Goal: Information Seeking & Learning: Learn about a topic

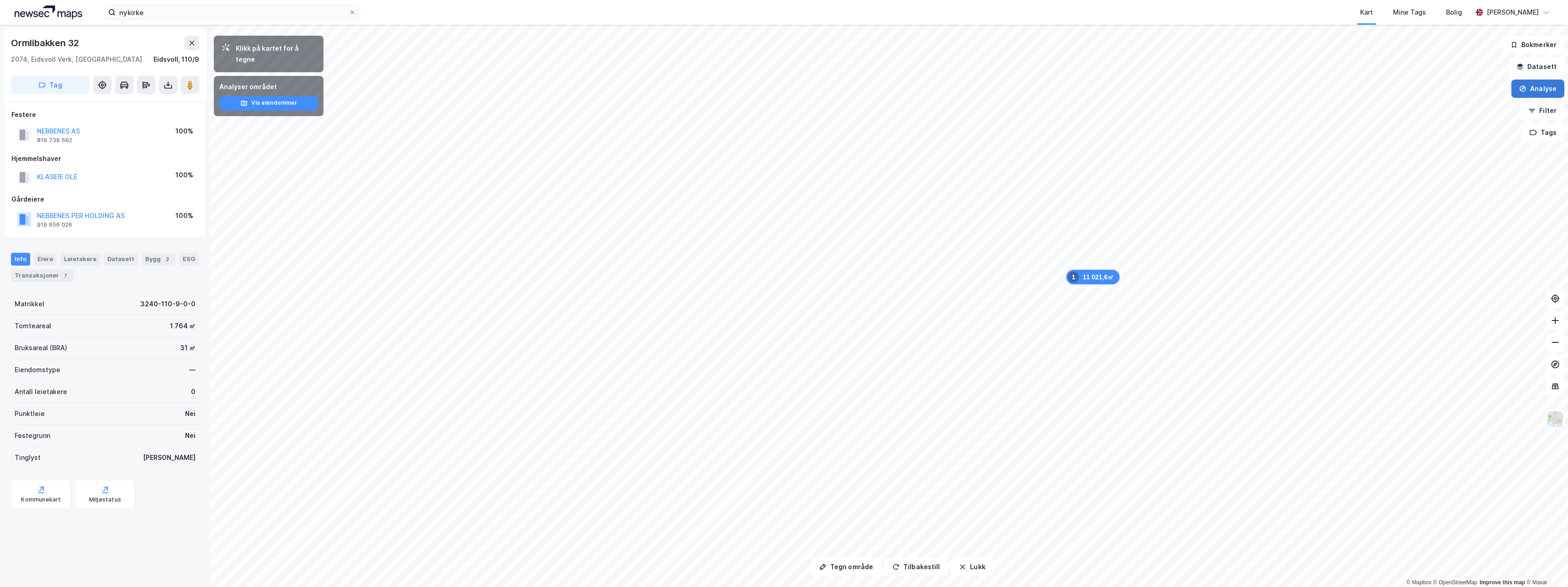
click at [1542, 87] on button "Analyse" at bounding box center [1538, 89] width 53 height 18
click at [1416, 109] on div "Tegn område" at bounding box center [1453, 108] width 105 height 15
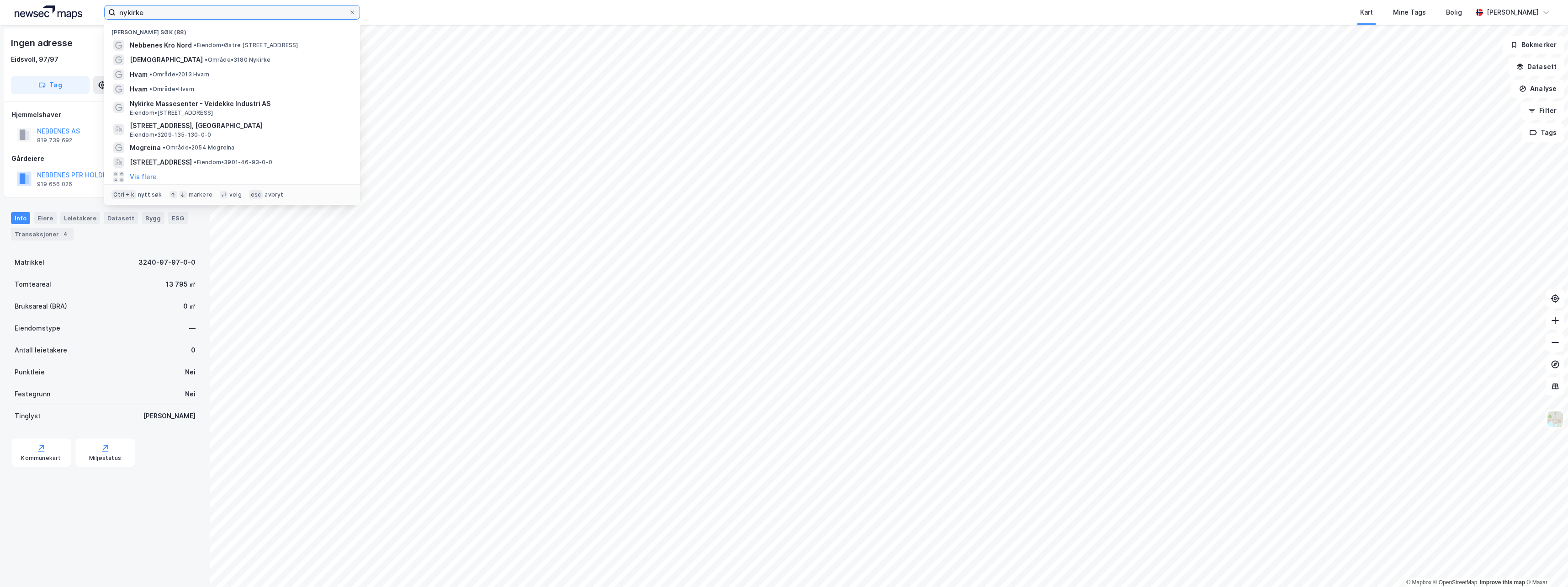
drag, startPoint x: 144, startPoint y: 16, endPoint x: 93, endPoint y: 15, distance: 51.0
click at [97, 15] on div "nykirke Nylige søk (88) Nebbenes [GEOGRAPHIC_DATA] • Eiendom • [STREET_ADDRESS]…" at bounding box center [784, 12] width 1568 height 25
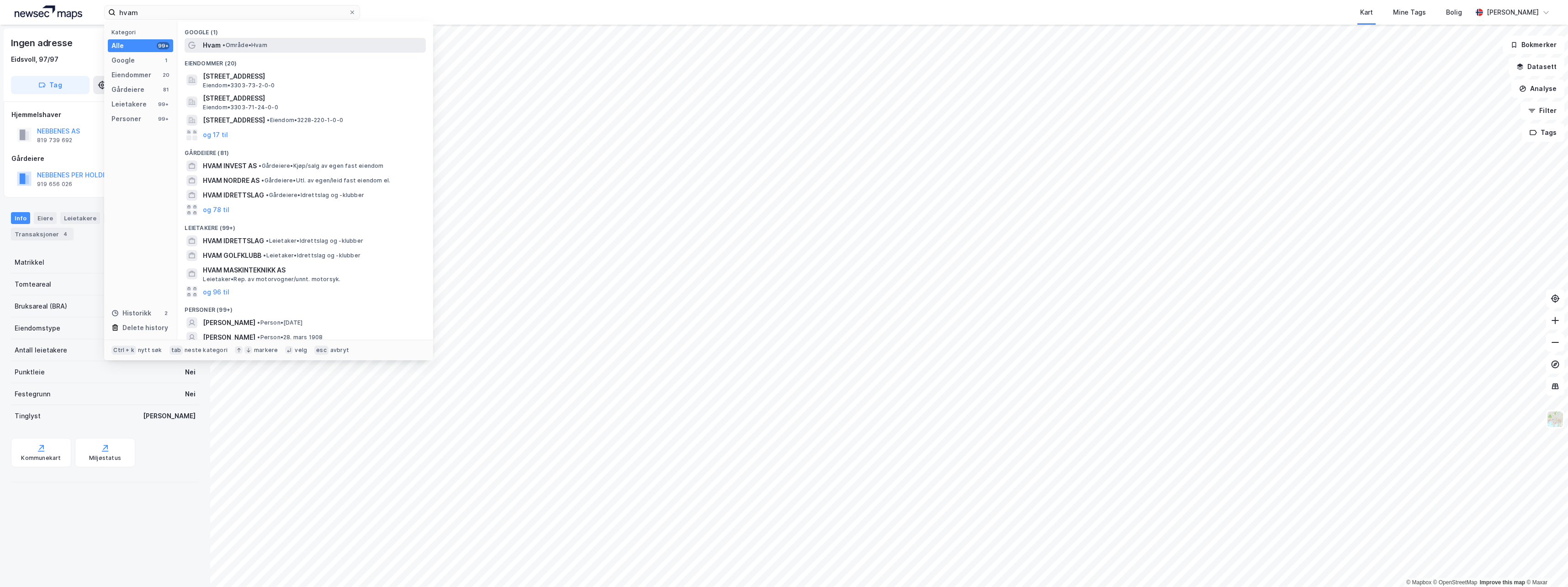
click at [210, 48] on span "Hvam" at bounding box center [211, 45] width 18 height 11
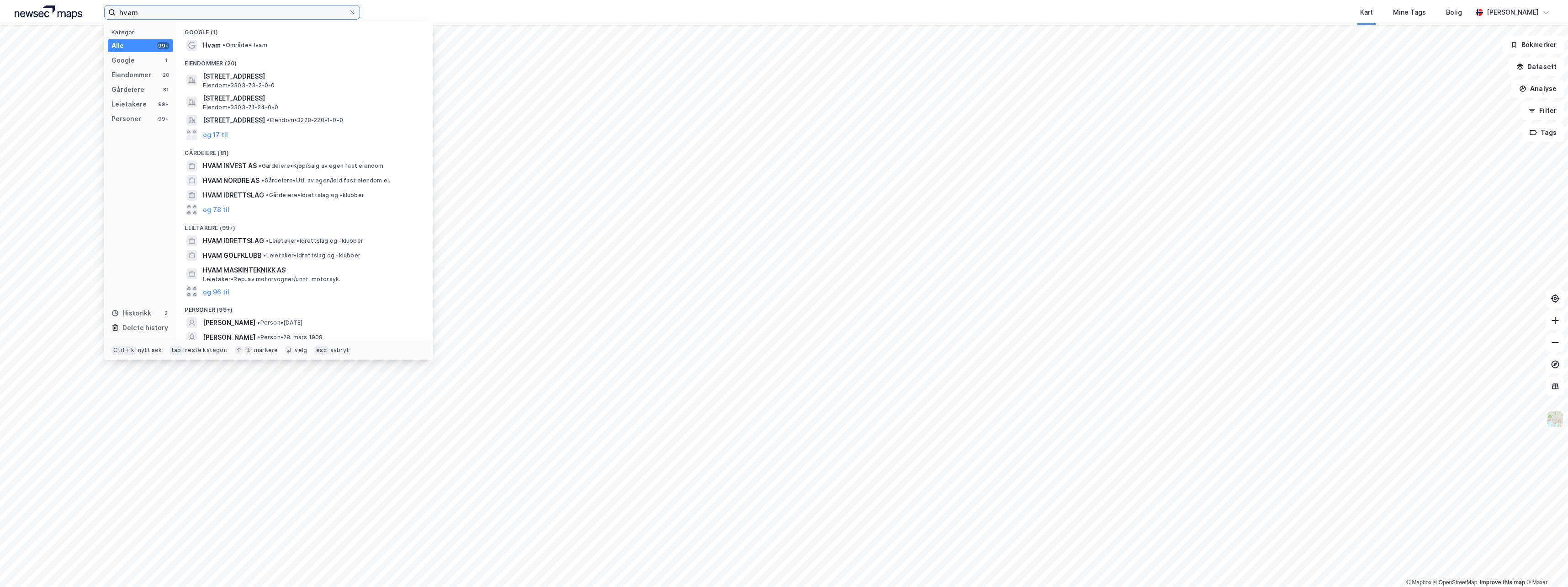
click at [149, 12] on input "hvam" at bounding box center [232, 12] width 233 height 14
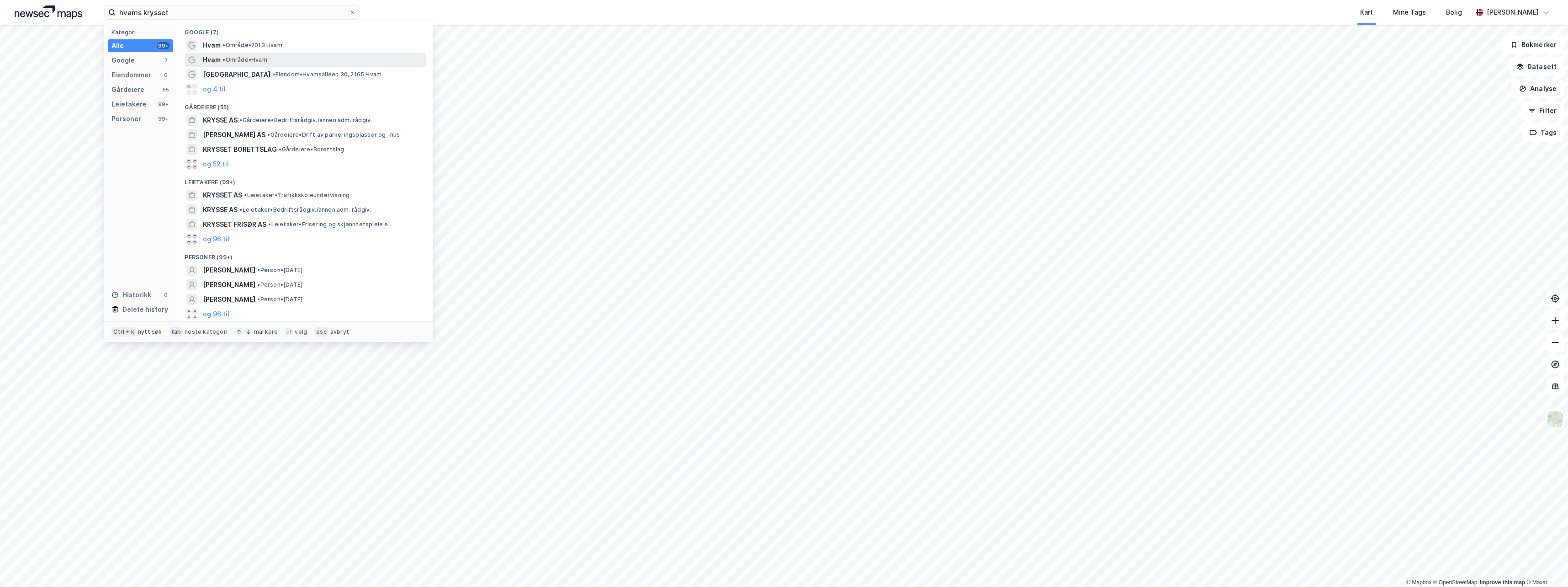
click at [222, 60] on div "Hvam • Område • Hvam" at bounding box center [313, 60] width 221 height 11
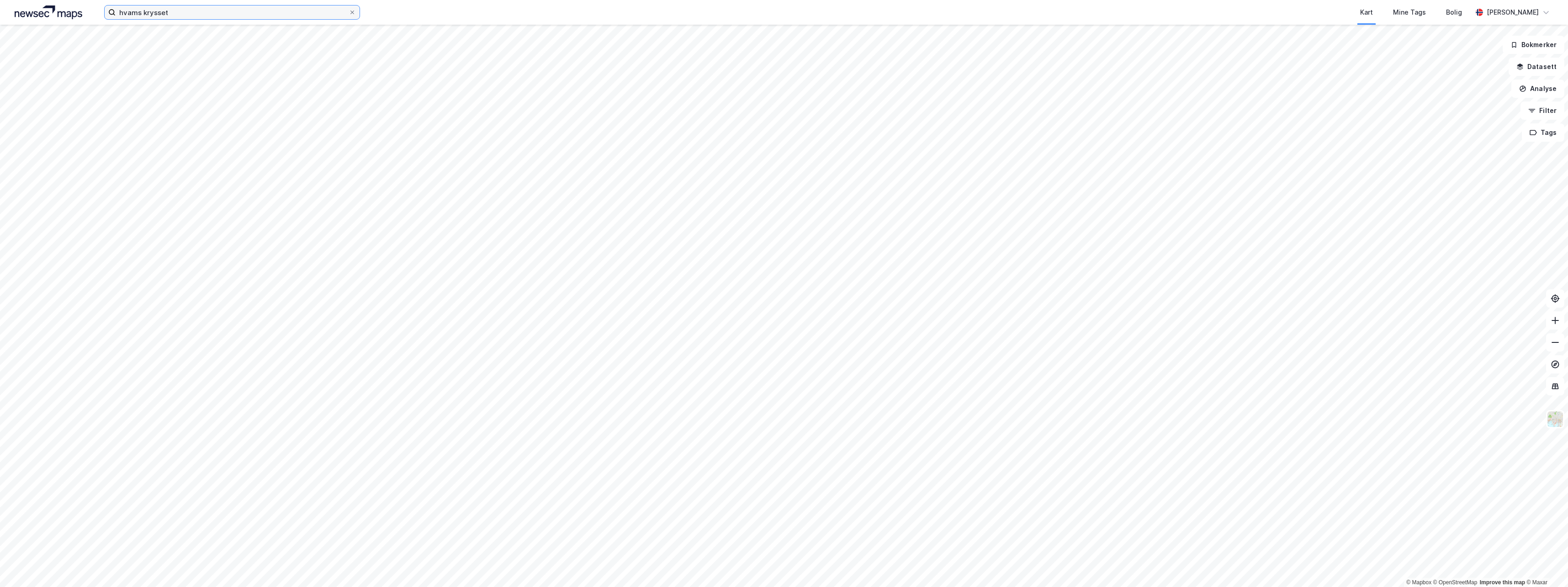
click at [183, 13] on input "hvams krysset" at bounding box center [232, 12] width 233 height 14
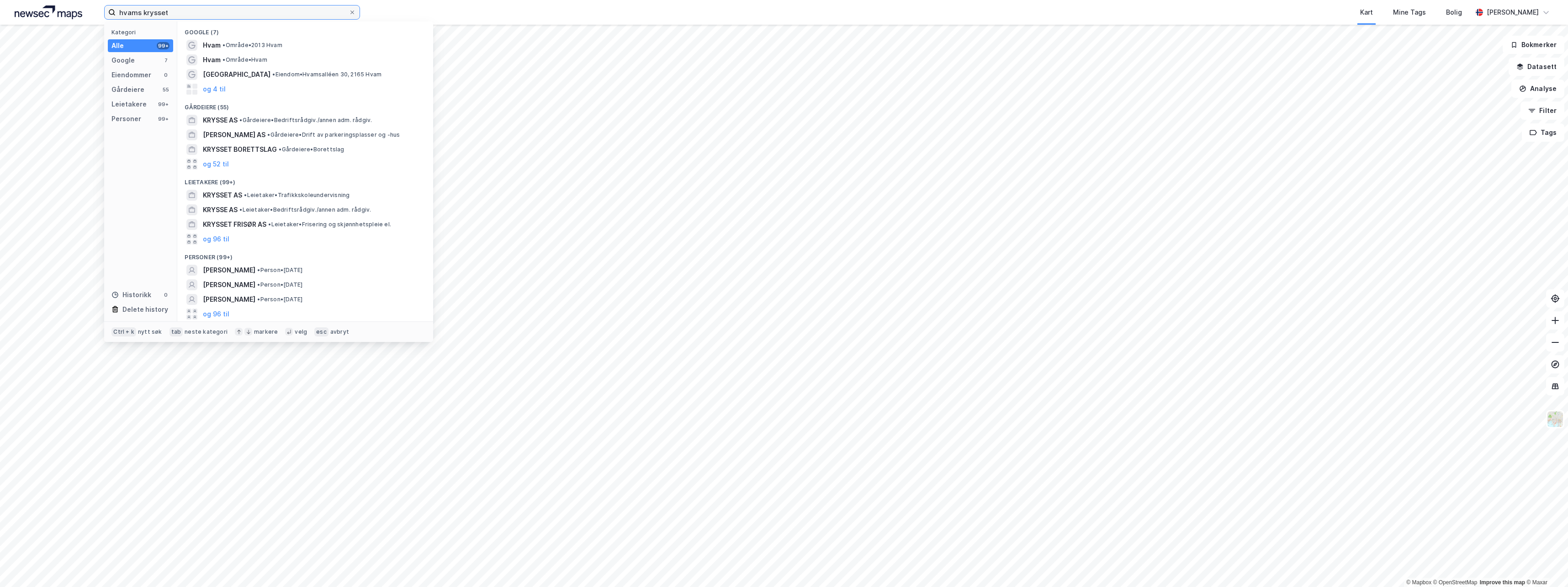
click at [170, 13] on input "hvams krysset" at bounding box center [232, 12] width 233 height 14
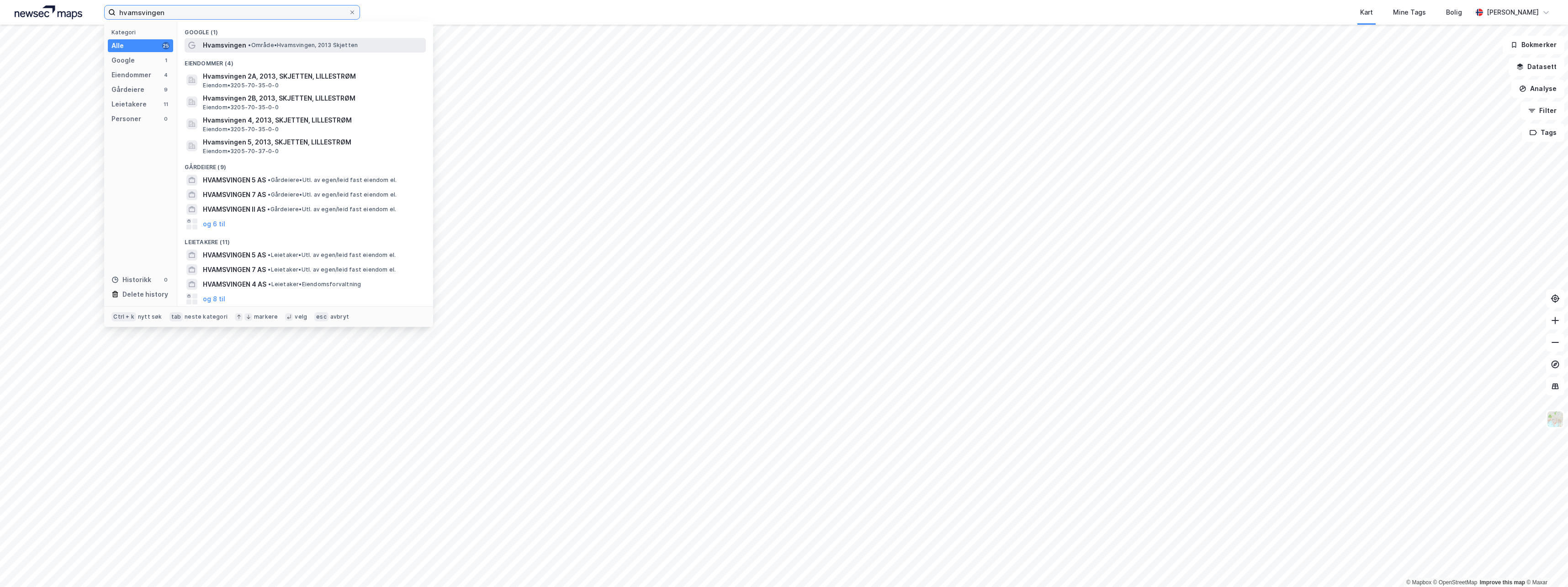
type input "hvamsvingen"
click at [215, 49] on span "Hvamsvingen" at bounding box center [224, 45] width 43 height 11
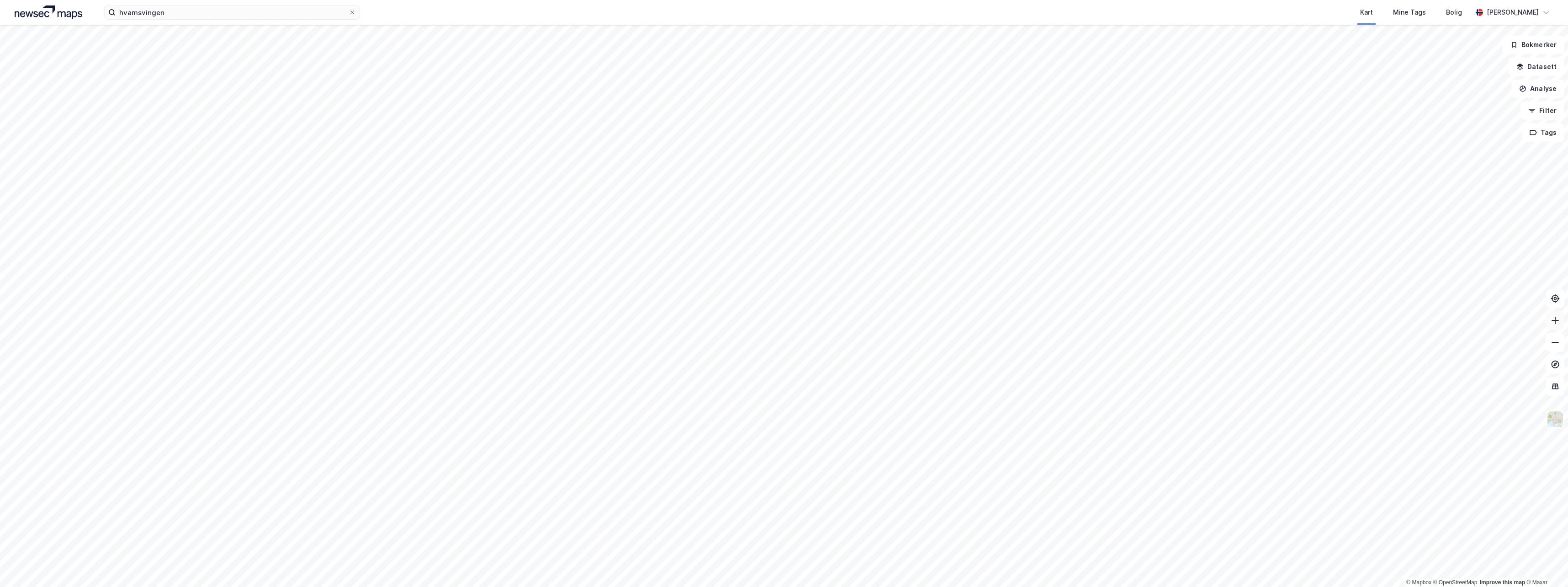
click at [1554, 320] on icon at bounding box center [1555, 320] width 9 height 9
click at [1555, 387] on icon at bounding box center [1555, 386] width 9 height 9
click at [1556, 385] on icon at bounding box center [1555, 386] width 6 height 1
click at [1552, 419] on img at bounding box center [1555, 419] width 18 height 18
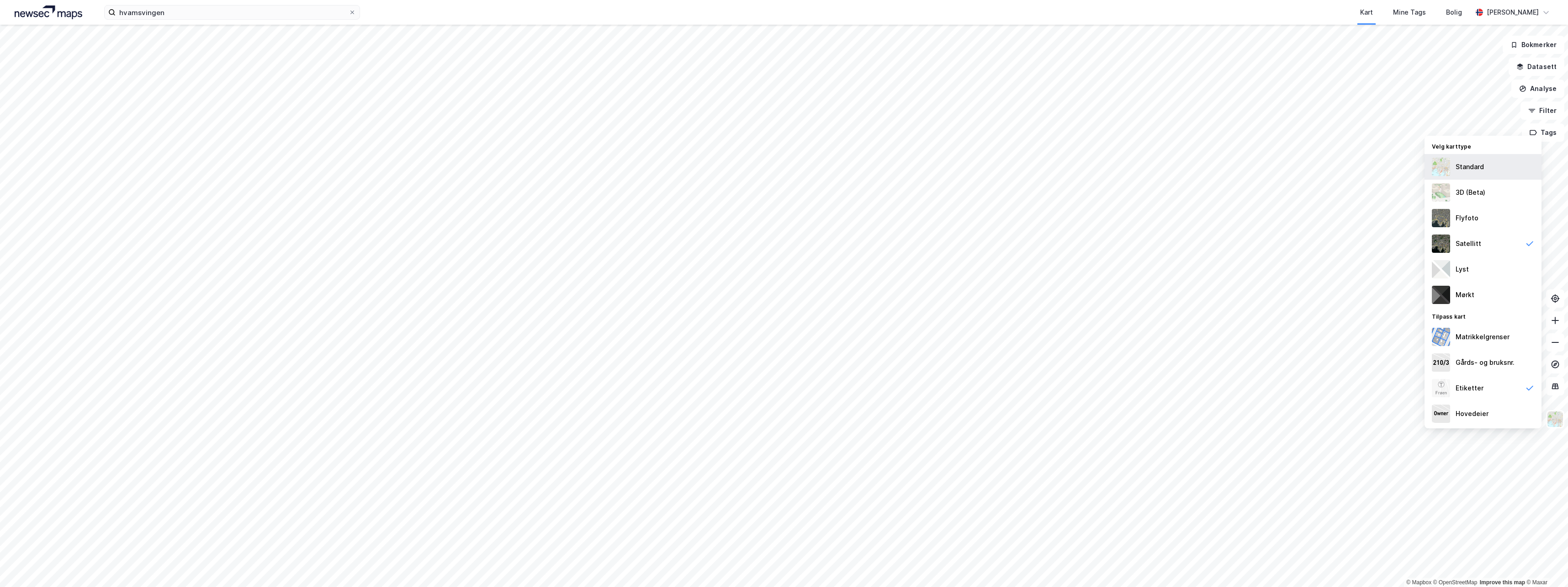
click at [1459, 169] on div "Standard" at bounding box center [1469, 167] width 29 height 11
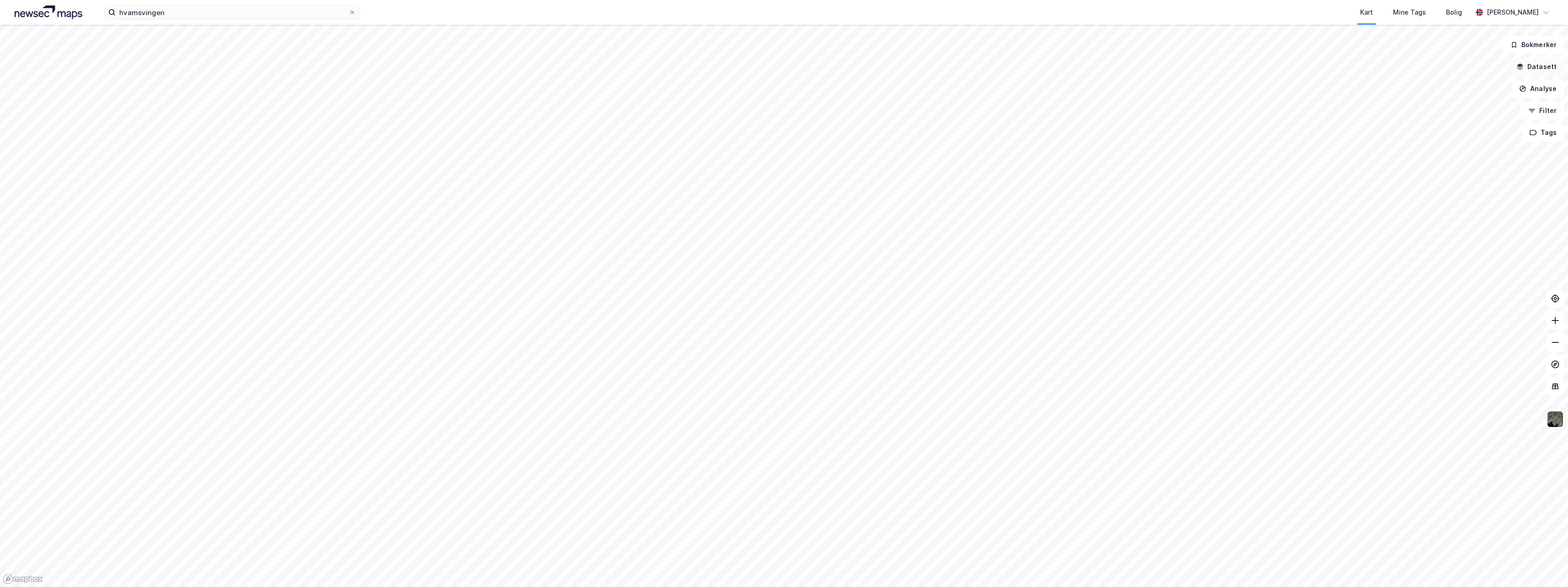
click at [1548, 70] on button "Datasett" at bounding box center [1536, 67] width 56 height 18
click at [1413, 91] on div "Kartlag" at bounding box center [1482, 90] width 150 height 11
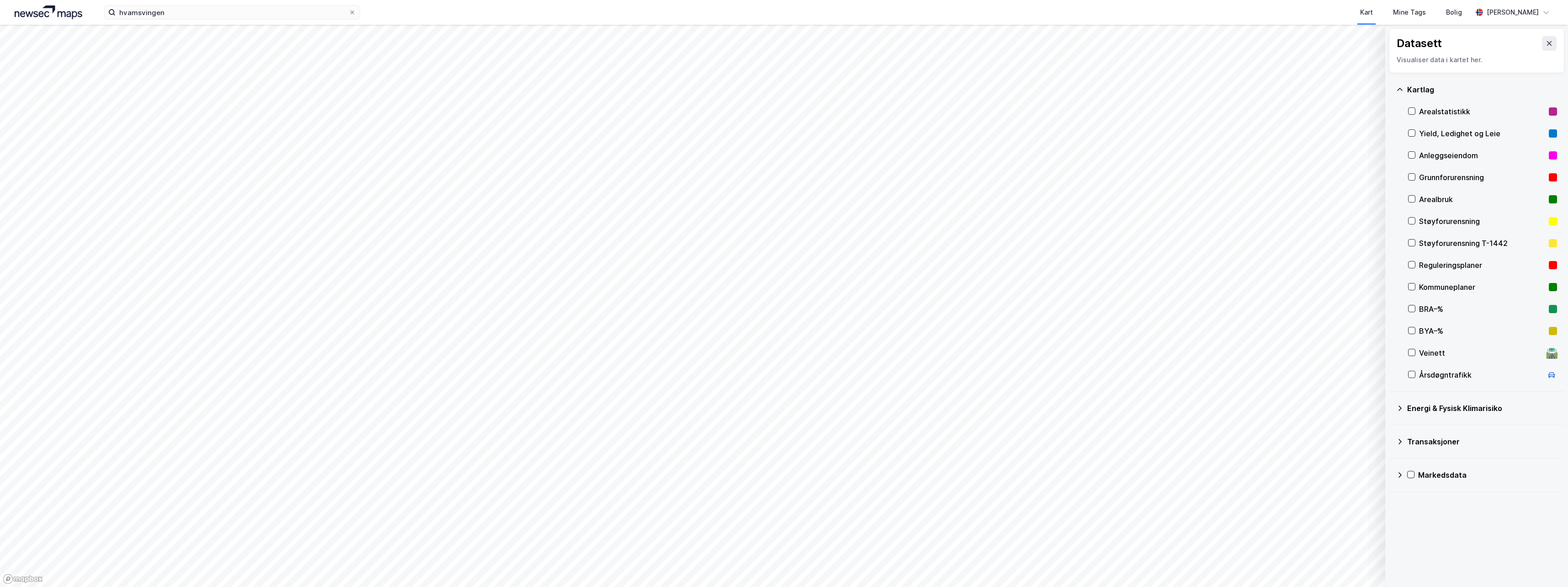
click at [1408, 285] on div "[GEOGRAPHIC_DATA] Arealstatistikk Yield, Ledighet og Leie Anleggseiendom Grunnf…" at bounding box center [1477, 232] width 175 height 318
click at [1412, 284] on icon at bounding box center [1412, 286] width 7 height 7
click at [1413, 286] on icon at bounding box center [1412, 286] width 7 height 7
click at [1545, 44] on icon at bounding box center [1549, 43] width 7 height 7
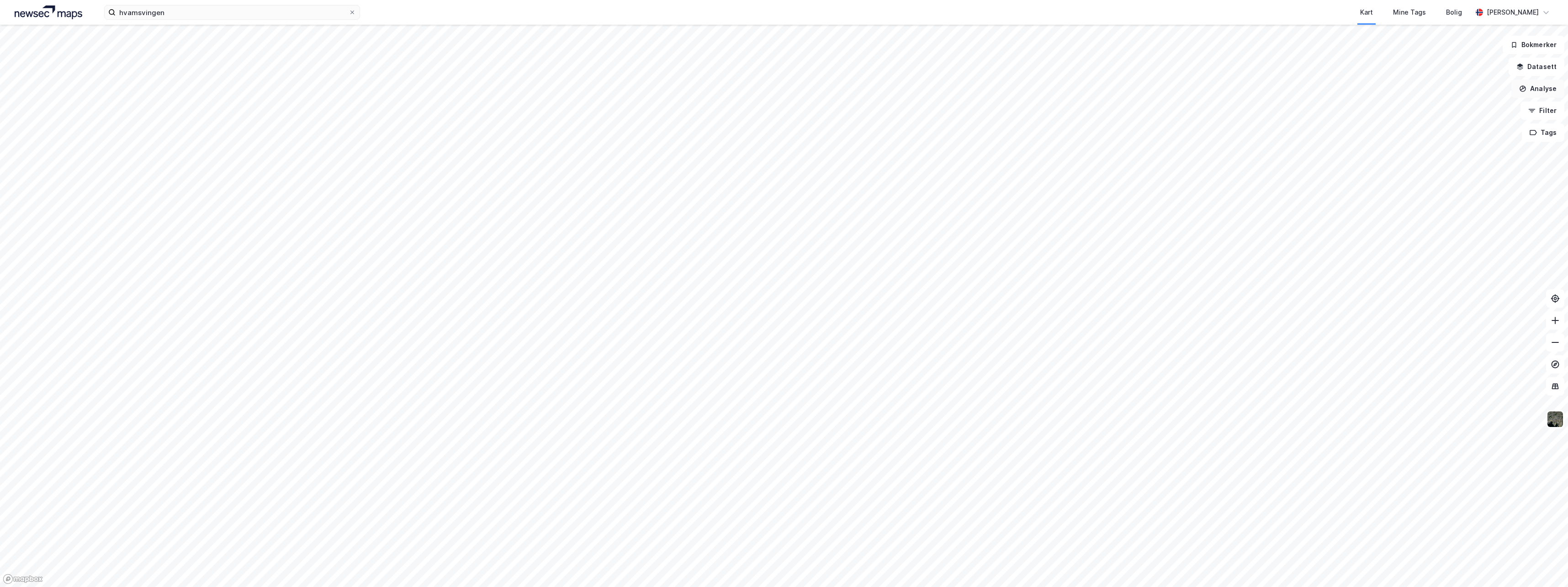
click at [1542, 87] on button "Analyse" at bounding box center [1538, 89] width 53 height 18
click at [1437, 113] on div "Tegn område" at bounding box center [1453, 108] width 105 height 15
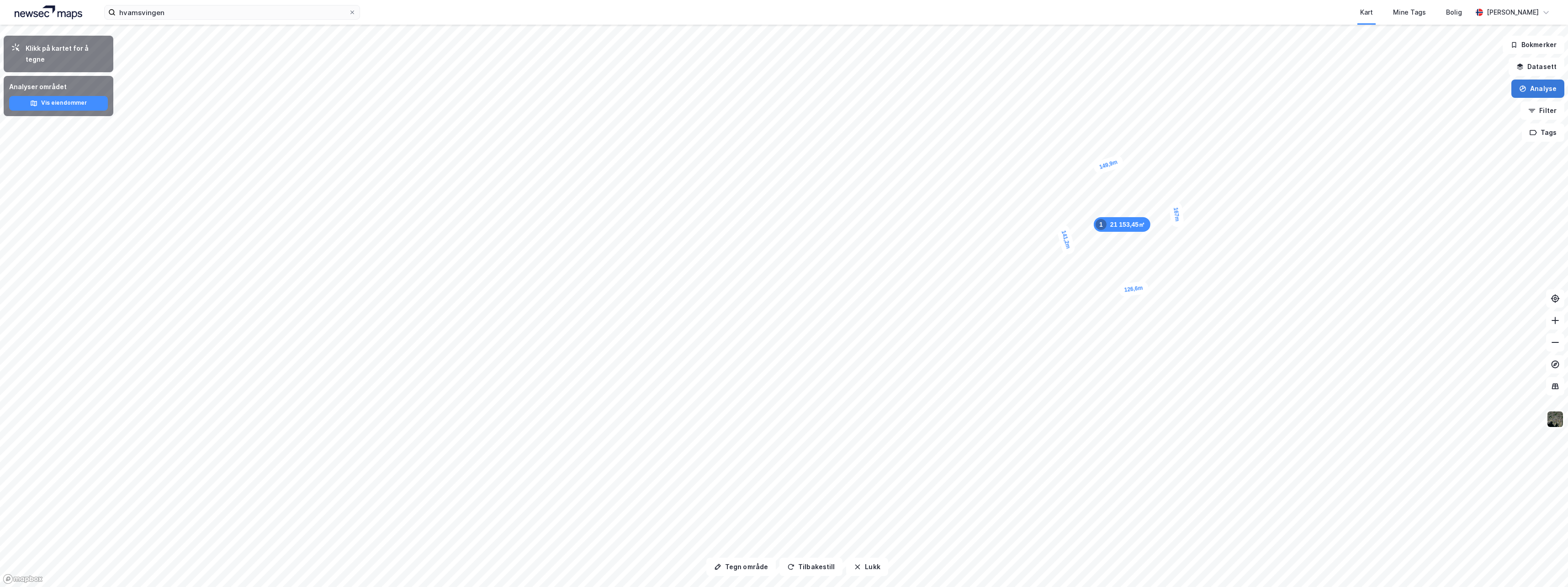
click at [1539, 86] on button "Analyse" at bounding box center [1538, 89] width 53 height 18
click at [1555, 87] on button "Analyse" at bounding box center [1538, 89] width 53 height 18
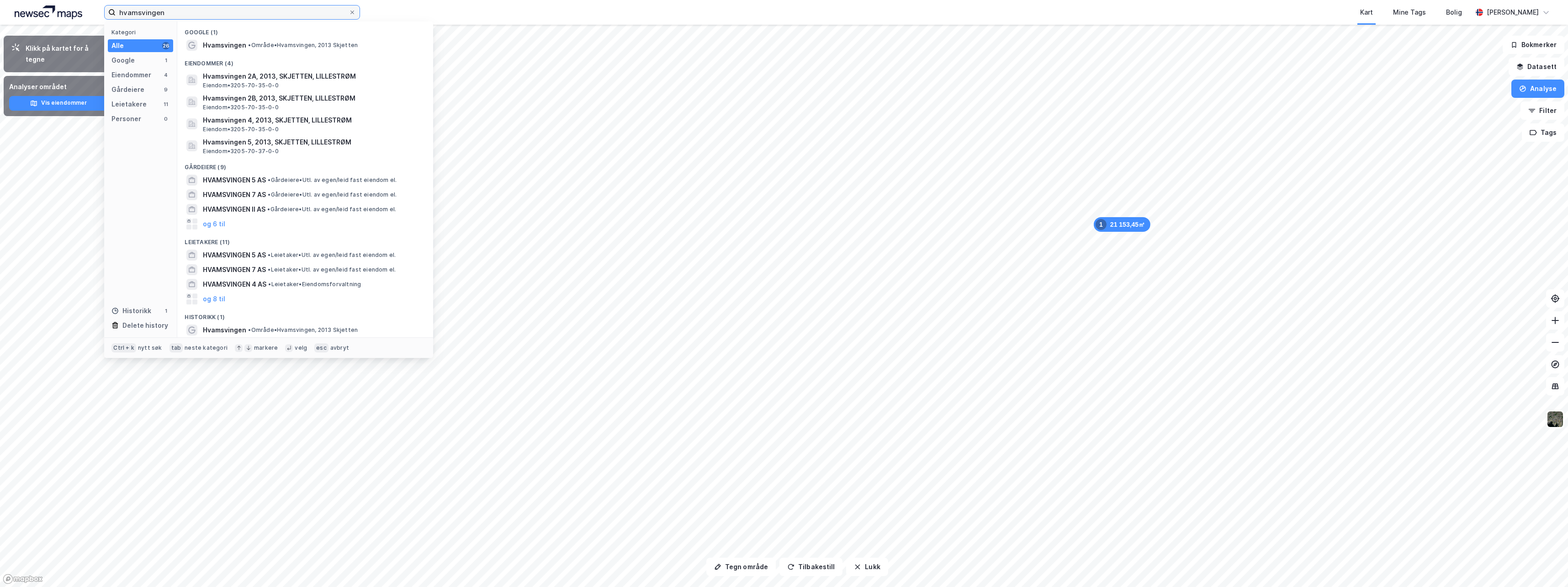
click at [170, 15] on input "hvamsvingen" at bounding box center [232, 12] width 233 height 14
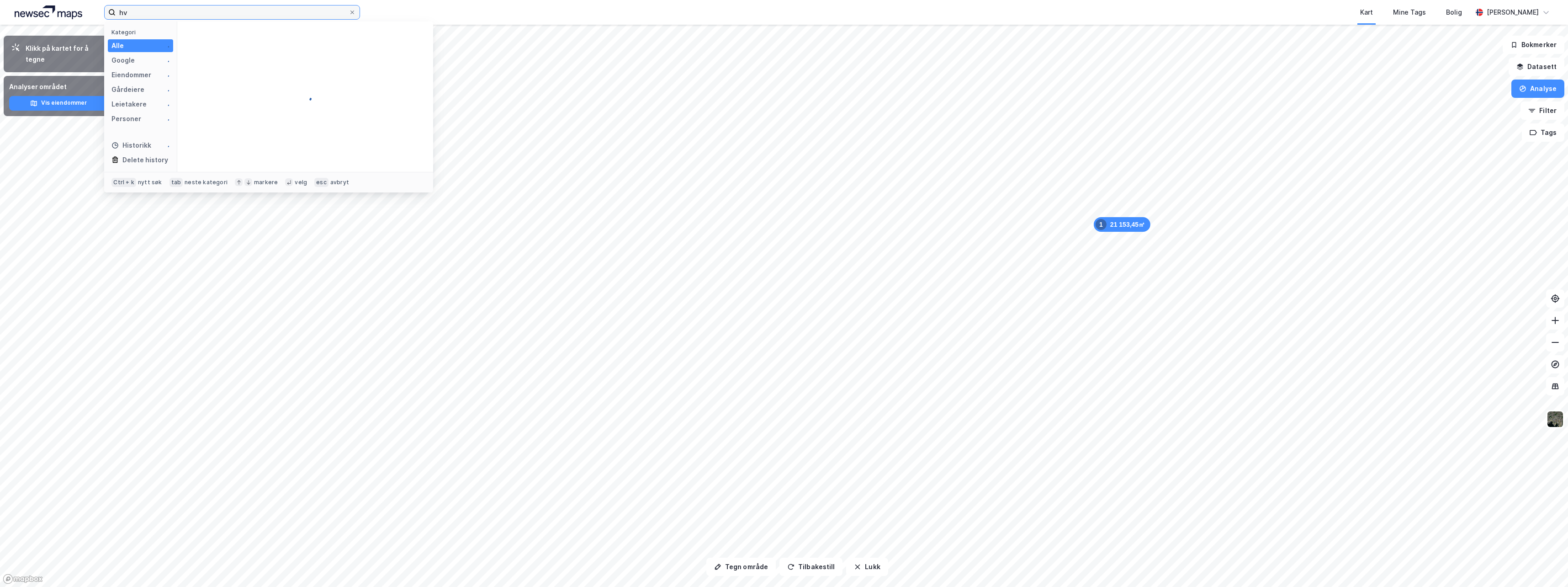
type input "h"
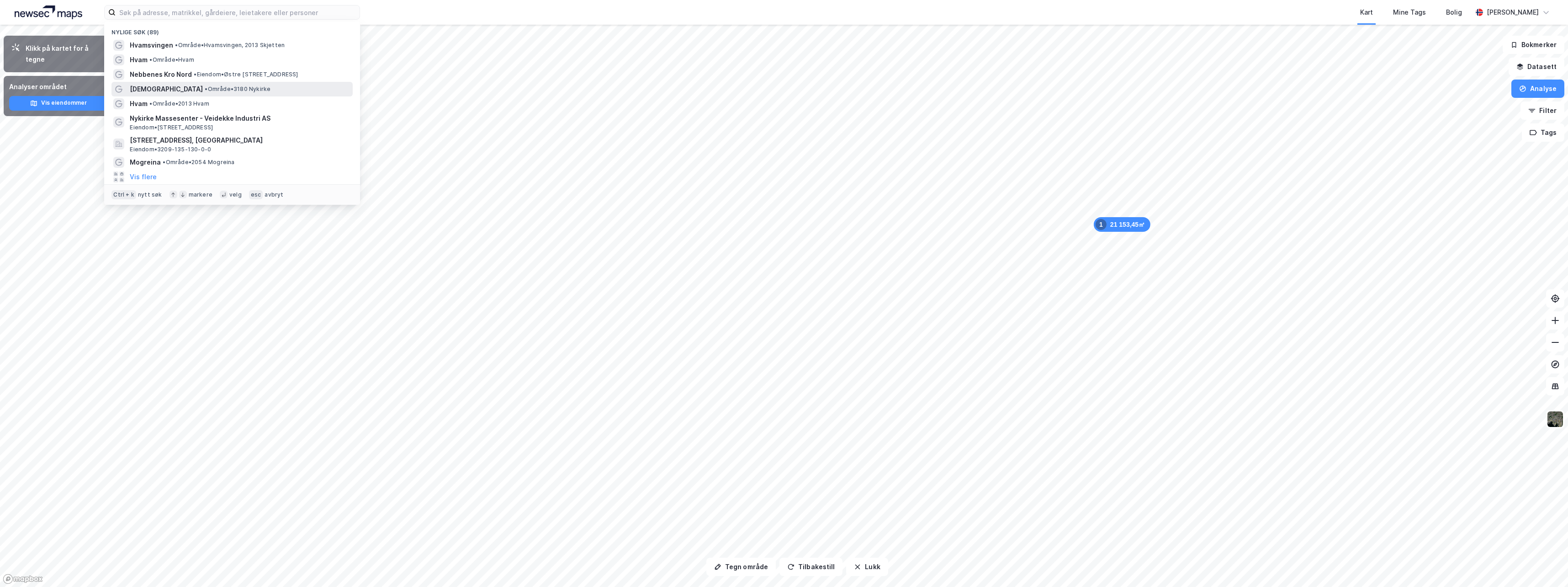
click at [205, 87] on span "• Område • 3180 Nykirke" at bounding box center [237, 89] width 66 height 7
